Goal: Task Accomplishment & Management: Use online tool/utility

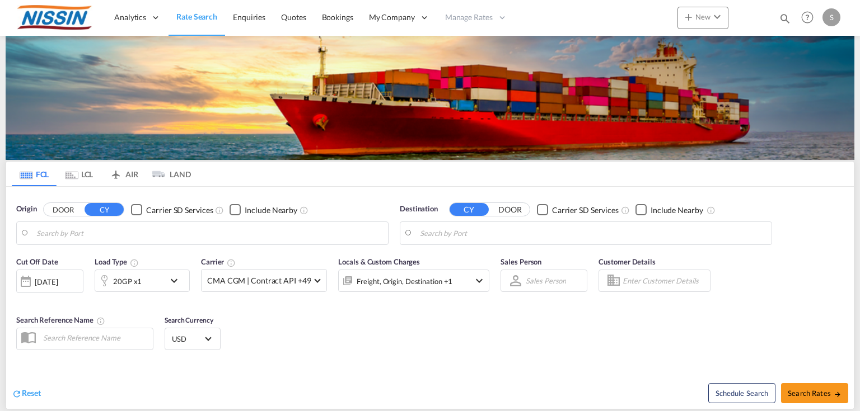
type input "[GEOGRAPHIC_DATA], [GEOGRAPHIC_DATA], USLGB"
type input "[GEOGRAPHIC_DATA], JPYOK"
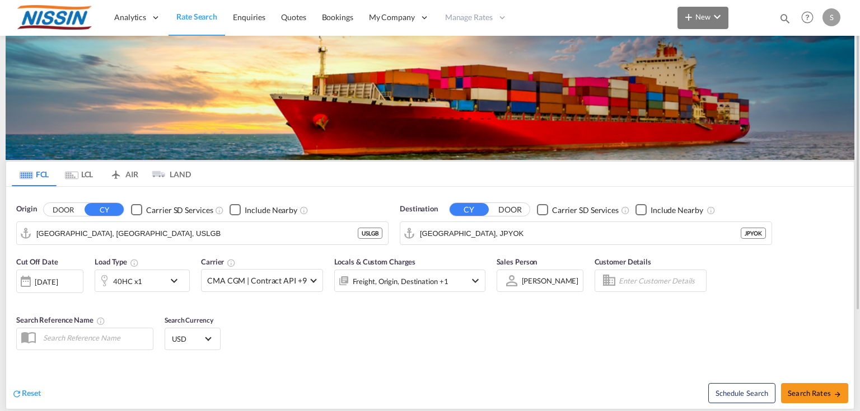
click at [698, 22] on button "New" at bounding box center [702, 18] width 51 height 22
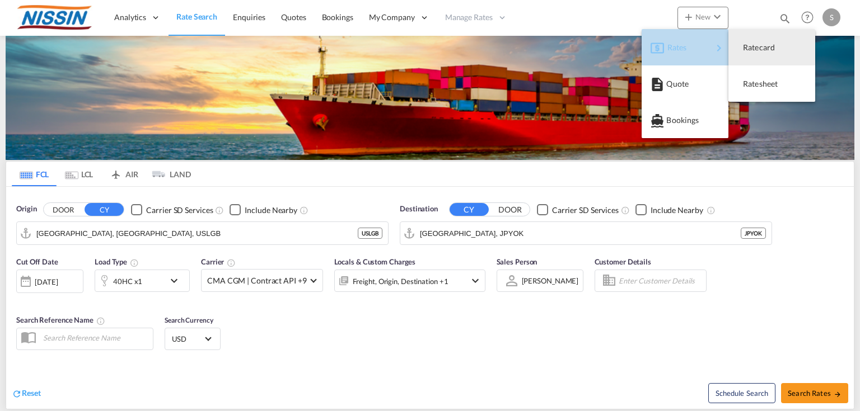
click at [681, 49] on span "Rates" at bounding box center [673, 47] width 13 height 22
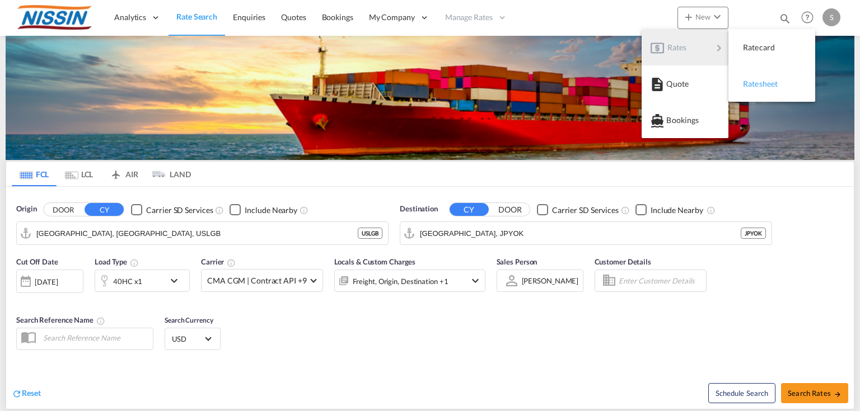
click at [755, 82] on span "Ratesheet" at bounding box center [749, 84] width 12 height 22
